Goal: Check status

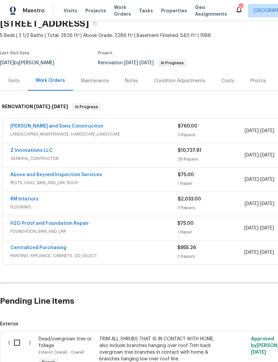
scroll to position [30, 0]
click at [71, 222] on link "H2O Proof and Foundation Repair" at bounding box center [49, 223] width 79 height 5
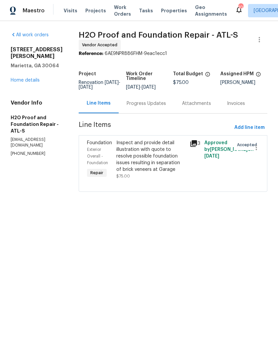
click at [146, 102] on div "Progress Updates" at bounding box center [146, 103] width 39 height 7
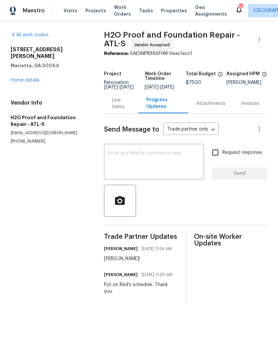
click at [33, 78] on link "Home details" at bounding box center [25, 80] width 29 height 5
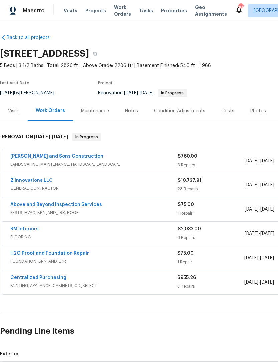
click at [32, 182] on link "Z Innovations LLC" at bounding box center [31, 180] width 42 height 5
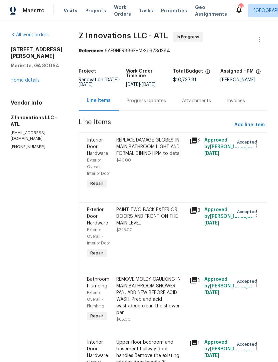
click at [153, 104] on div "Progress Updates" at bounding box center [146, 101] width 39 height 7
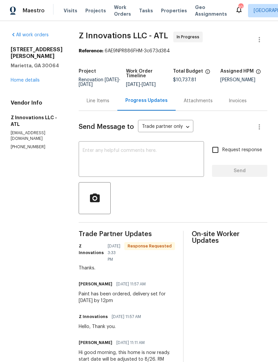
click at [157, 160] on textarea at bounding box center [141, 159] width 117 height 23
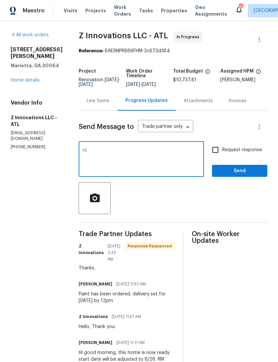
type textarea "H"
click at [40, 209] on section "All work orders [STREET_ADDRESS] Home details Vendor Info Z Innovations LLC - A…" at bounding box center [37, 277] width 52 height 491
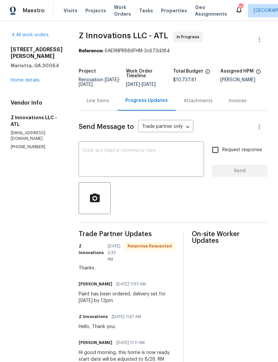
click at [31, 82] on link "Home details" at bounding box center [25, 80] width 29 height 5
